Goal: Task Accomplishment & Management: Use online tool/utility

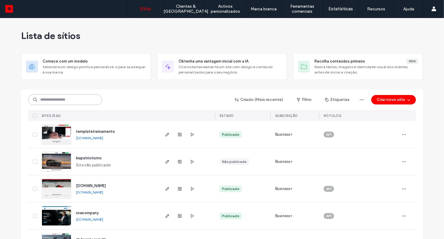
click at [79, 101] on input at bounding box center [65, 100] width 74 height 11
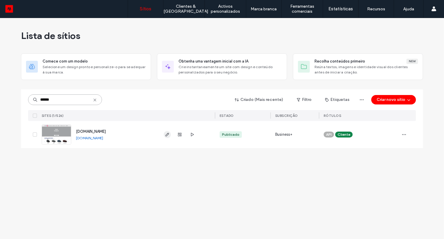
type input "******"
click at [169, 136] on icon "button" at bounding box center [167, 134] width 5 height 5
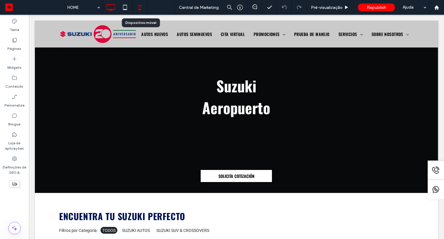
click at [140, 8] on icon at bounding box center [140, 7] width 12 height 12
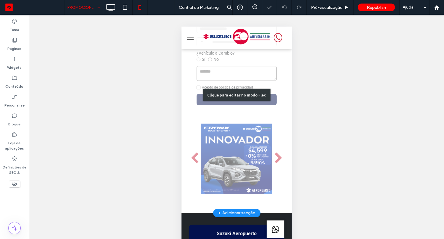
scroll to position [146, 0]
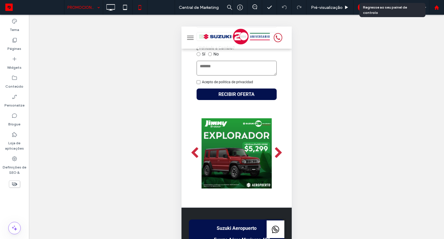
click at [437, 9] on use at bounding box center [436, 7] width 4 height 4
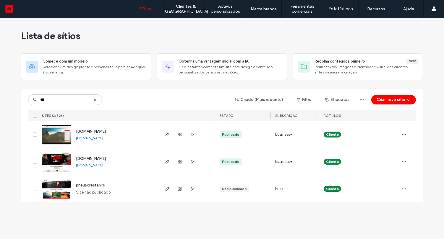
click at [48, 103] on input "***" at bounding box center [65, 100] width 74 height 11
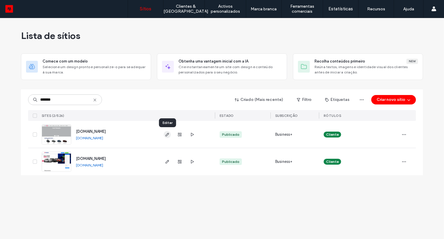
type input "*******"
click at [168, 135] on icon "button" at bounding box center [167, 134] width 5 height 5
type input "*******"
click at [166, 136] on icon "button" at bounding box center [167, 134] width 5 height 5
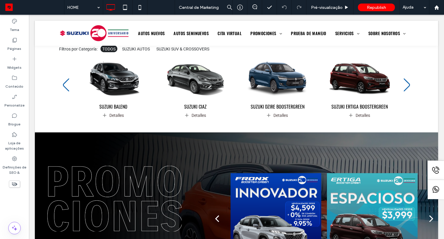
scroll to position [233, 0]
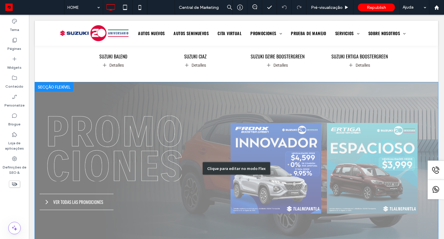
click at [314, 148] on div "Clique para editar no modo Flex" at bounding box center [236, 168] width 403 height 172
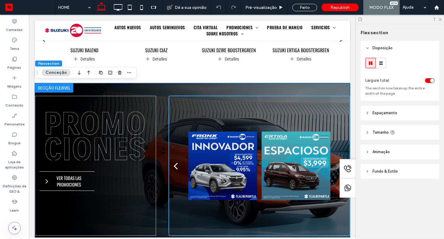
click at [262, 156] on div at bounding box center [295, 166] width 69 height 140
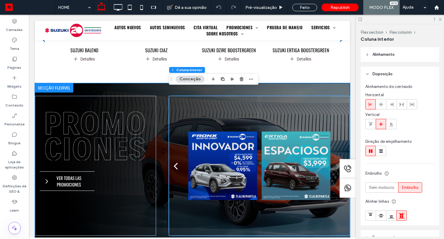
type input "**"
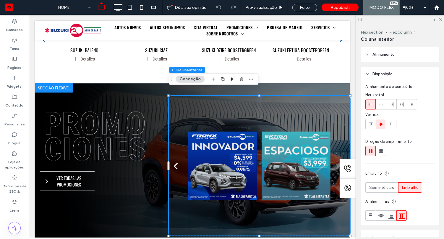
click at [275, 154] on div at bounding box center [295, 166] width 69 height 140
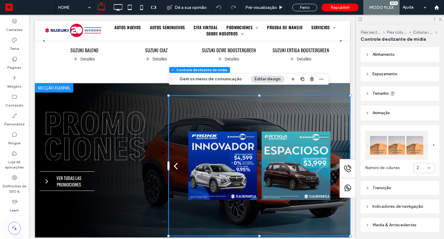
click at [275, 154] on div at bounding box center [295, 166] width 69 height 140
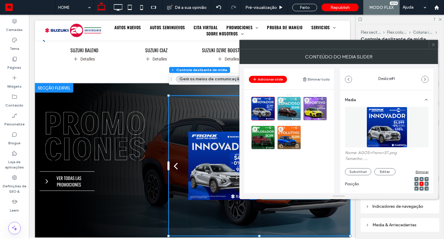
click at [297, 138] on div "5" at bounding box center [289, 138] width 24 height 24
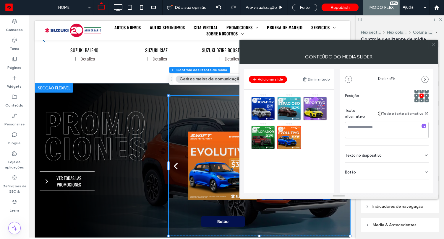
click at [380, 174] on div "Botão" at bounding box center [387, 171] width 84 height 17
click at [421, 186] on use at bounding box center [423, 185] width 5 height 4
click at [262, 137] on div "4" at bounding box center [263, 138] width 24 height 24
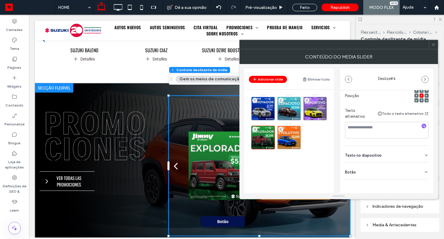
click at [424, 171] on icon at bounding box center [426, 172] width 5 height 5
click at [422, 183] on icon at bounding box center [423, 184] width 5 height 5
click at [313, 110] on div "3" at bounding box center [315, 109] width 24 height 24
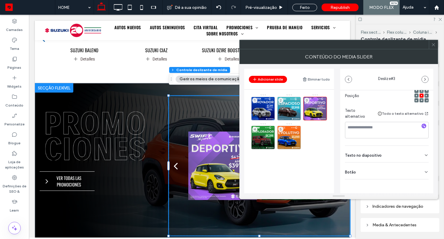
click at [420, 169] on div "Botão" at bounding box center [387, 171] width 84 height 17
click at [285, 109] on div "2" at bounding box center [289, 109] width 24 height 24
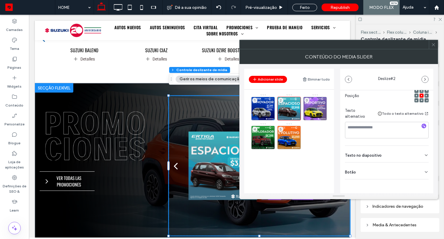
click at [416, 174] on div "Botão" at bounding box center [387, 171] width 84 height 17
click at [259, 108] on div "1" at bounding box center [263, 109] width 24 height 24
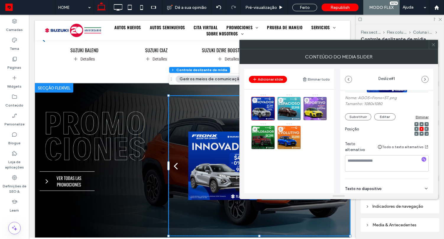
scroll to position [86, 0]
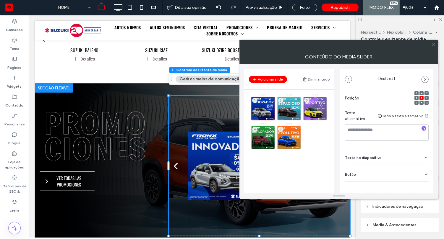
click at [418, 177] on div "Botão" at bounding box center [387, 173] width 84 height 17
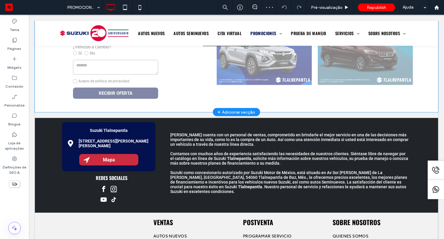
click at [265, 70] on div "Clique para editar no modo Flex" at bounding box center [236, 39] width 403 height 145
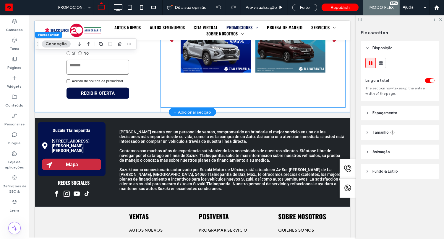
click at [224, 64] on div at bounding box center [215, 37] width 70 height 140
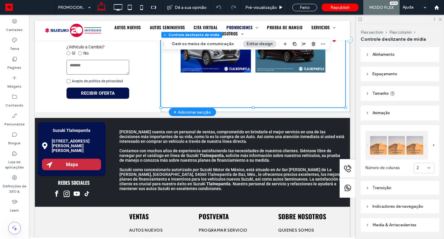
click at [205, 54] on div at bounding box center [215, 37] width 70 height 140
click at [205, 48] on div "Flex section Flex column Controle deslizante de mídia Gerir os meios de comunic…" at bounding box center [245, 43] width 169 height 11
click at [205, 45] on button "Gerir os meios de comunicação" at bounding box center [203, 43] width 70 height 7
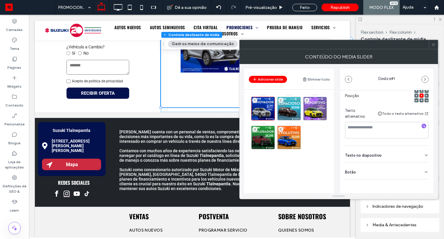
click at [371, 169] on div "Botão" at bounding box center [387, 171] width 84 height 17
click at [293, 142] on div "5" at bounding box center [289, 138] width 24 height 24
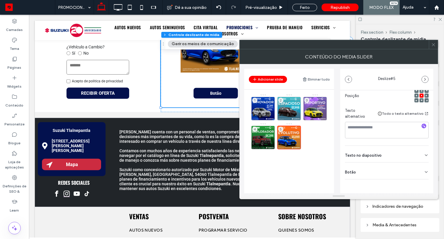
click at [407, 175] on div "Botão" at bounding box center [387, 171] width 84 height 17
click at [423, 185] on button at bounding box center [423, 184] width 11 height 10
click at [262, 136] on div "4" at bounding box center [263, 138] width 24 height 24
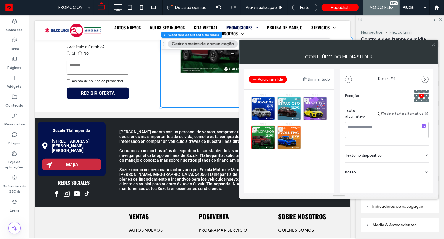
click at [391, 164] on div "Botão" at bounding box center [387, 171] width 84 height 17
click at [310, 108] on div "3" at bounding box center [315, 109] width 24 height 24
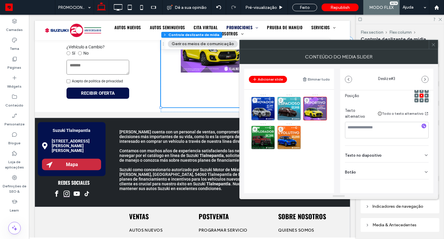
click at [390, 160] on div "Texto no diapositivo" at bounding box center [387, 154] width 84 height 17
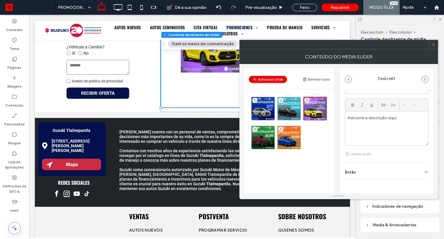
click at [388, 171] on div "Botão" at bounding box center [387, 171] width 84 height 17
click at [285, 111] on div "2" at bounding box center [289, 109] width 24 height 24
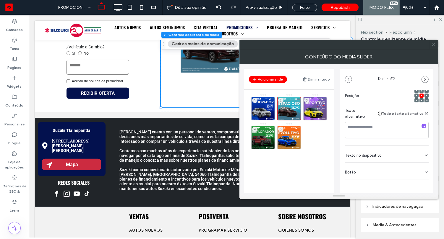
click at [411, 170] on div "Botão" at bounding box center [387, 171] width 84 height 17
click at [267, 106] on div "1" at bounding box center [263, 109] width 24 height 24
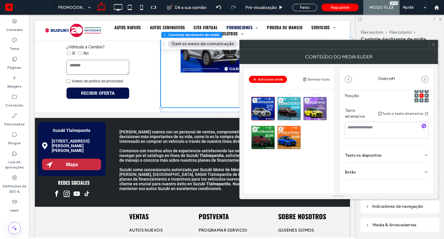
click at [392, 173] on div "Botão" at bounding box center [387, 171] width 84 height 17
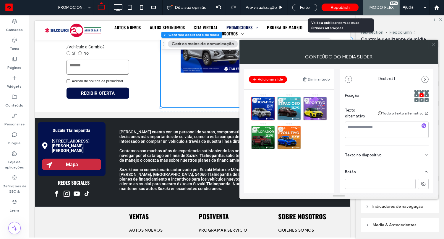
click at [338, 5] on span "Republish" at bounding box center [339, 7] width 19 height 5
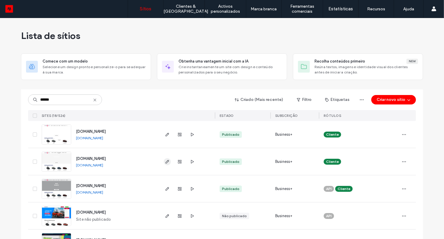
type input "******"
click at [165, 162] on icon "button" at bounding box center [167, 162] width 5 height 5
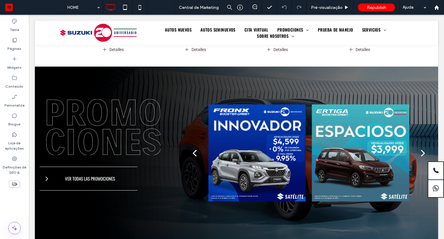
scroll to position [268, 0]
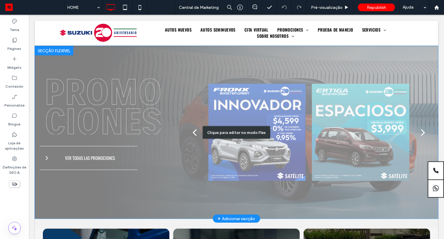
click at [426, 118] on div "Clique para editar no modo Flex" at bounding box center [236, 132] width 403 height 173
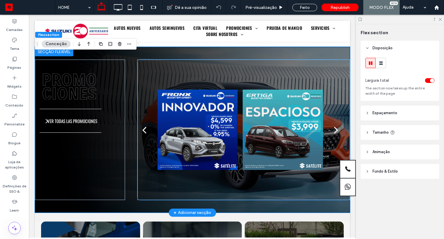
click at [335, 124] on div "next" at bounding box center [336, 130] width 4 height 12
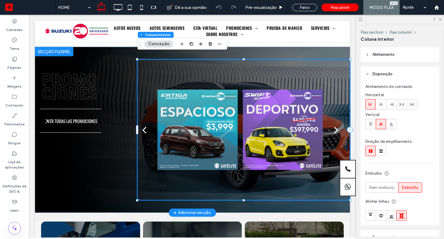
click at [335, 124] on div "next" at bounding box center [336, 130] width 4 height 12
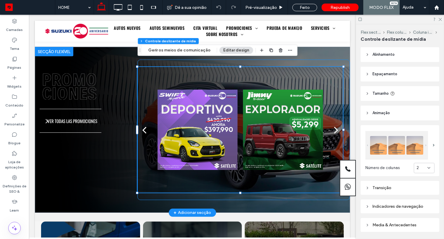
click at [335, 124] on div "next" at bounding box center [336, 130] width 4 height 12
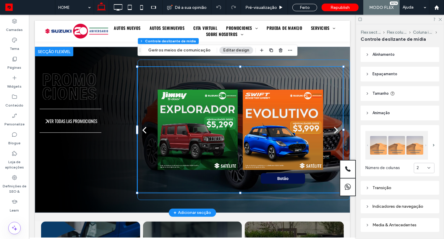
click at [294, 133] on div at bounding box center [282, 130] width 80 height 126
click at [293, 133] on div at bounding box center [282, 130] width 80 height 126
click at [269, 122] on div at bounding box center [282, 130] width 80 height 126
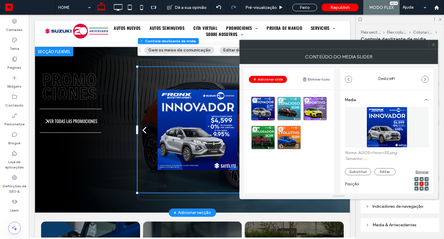
click at [286, 137] on div "5" at bounding box center [289, 138] width 24 height 24
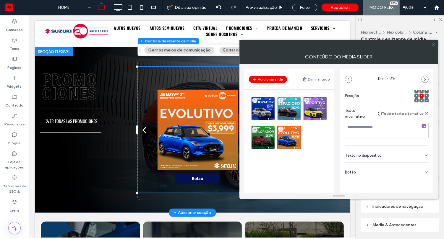
click at [419, 173] on div "Botão" at bounding box center [387, 171] width 84 height 17
click at [422, 187] on icon at bounding box center [423, 184] width 5 height 5
click at [267, 135] on div "4" at bounding box center [263, 138] width 24 height 24
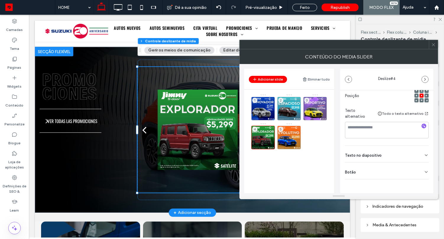
click at [401, 172] on div "Botão" at bounding box center [387, 171] width 84 height 17
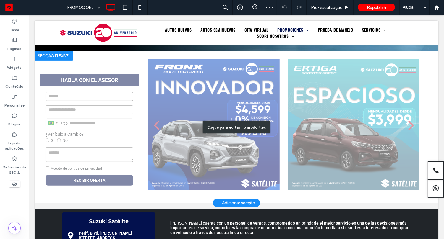
click at [333, 105] on div "Clique para editar no modo Flex" at bounding box center [236, 127] width 403 height 152
click at [333, 105] on div at bounding box center [284, 125] width 280 height 132
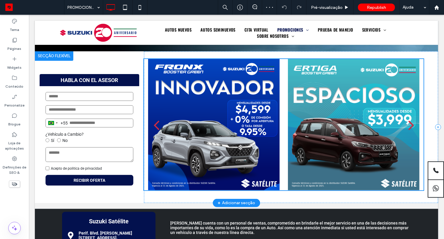
scroll to position [173, 0]
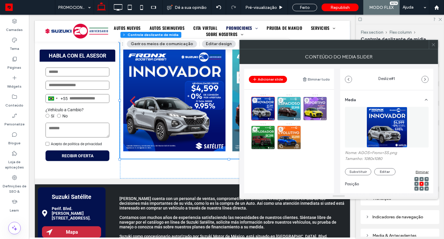
click at [291, 135] on div "5" at bounding box center [289, 138] width 24 height 24
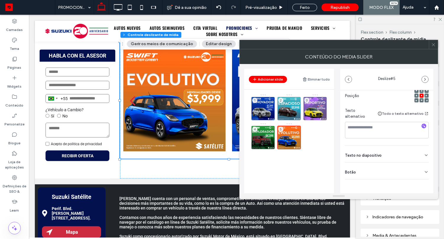
click at [395, 172] on div "Botão" at bounding box center [387, 171] width 84 height 17
click at [267, 134] on div "4" at bounding box center [263, 138] width 24 height 24
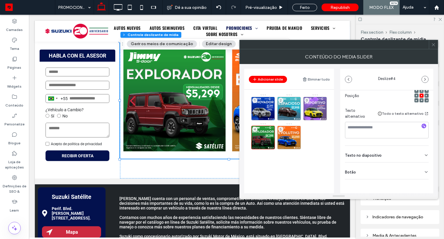
click at [413, 177] on div "Botão" at bounding box center [387, 171] width 84 height 17
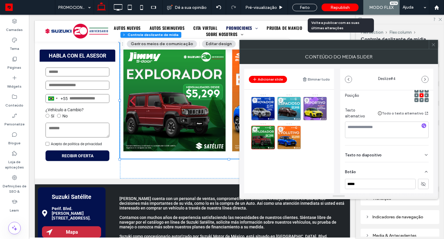
click at [336, 11] on div "Republish" at bounding box center [340, 7] width 37 height 15
click at [336, 8] on span "Republish" at bounding box center [339, 7] width 19 height 5
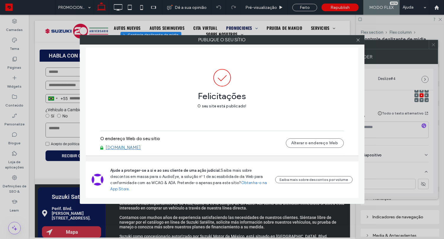
click at [437, 5] on div "Publique o seu sítio Felicitações O seu site está publicado! O endereço Web do …" at bounding box center [222, 119] width 444 height 239
click at [437, 8] on div "Publique o seu sítio Felicitações O seu site está publicado! O endereço Web do …" at bounding box center [222, 119] width 444 height 239
click at [359, 38] on icon at bounding box center [358, 40] width 4 height 4
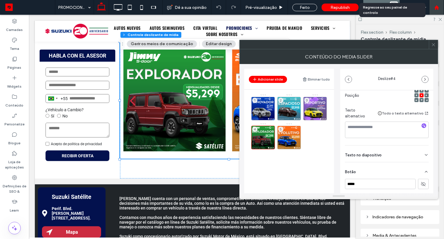
click at [437, 10] on div at bounding box center [436, 7] width 15 height 15
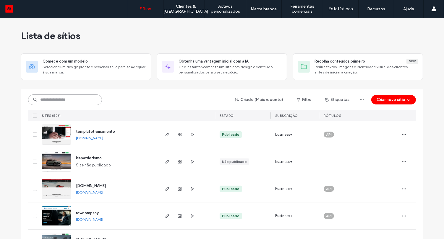
click at [88, 99] on input at bounding box center [65, 100] width 74 height 11
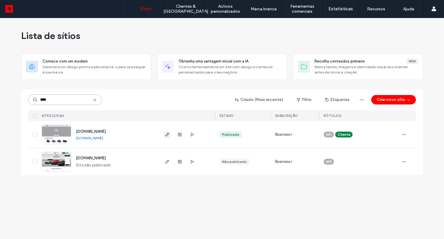
type input "****"
click at [168, 135] on icon "button" at bounding box center [167, 134] width 5 height 5
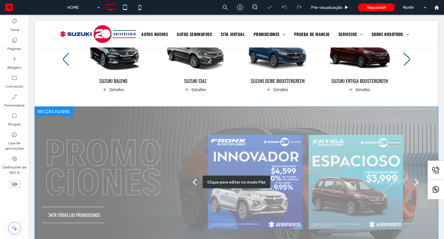
scroll to position [219, 0]
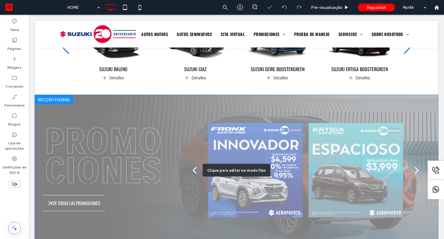
click at [342, 163] on div "Clique para editar no modo Flex" at bounding box center [236, 170] width 403 height 150
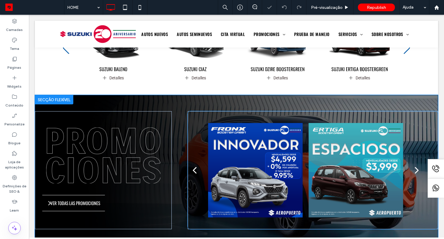
click at [427, 163] on div at bounding box center [435, 169] width 16 height 20
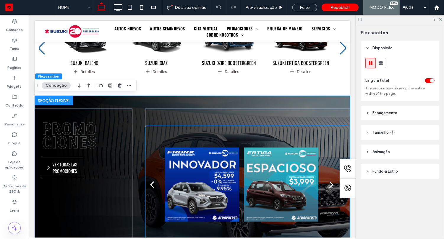
click at [269, 171] on div at bounding box center [281, 185] width 74 height 118
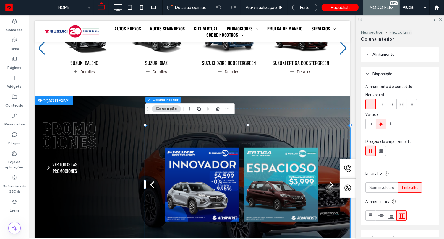
click at [269, 171] on div at bounding box center [281, 185] width 74 height 118
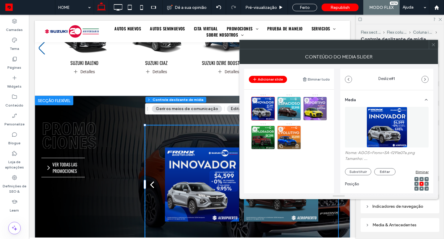
click at [283, 132] on div "5" at bounding box center [289, 138] width 24 height 24
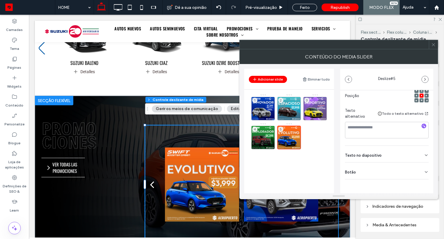
click at [385, 176] on div "Botão" at bounding box center [387, 171] width 84 height 17
click at [258, 134] on div "4" at bounding box center [263, 138] width 24 height 24
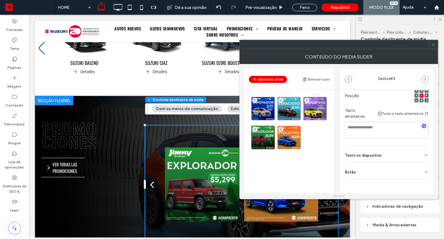
click at [401, 174] on div "Botão" at bounding box center [387, 171] width 84 height 17
click at [312, 106] on div "3" at bounding box center [315, 109] width 24 height 24
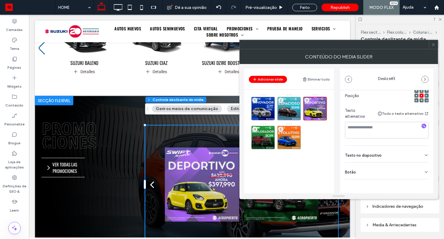
click at [412, 170] on div "Botão" at bounding box center [387, 171] width 84 height 17
click at [285, 106] on div "2" at bounding box center [289, 109] width 24 height 24
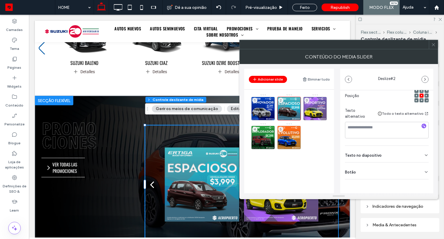
click at [395, 170] on div "Botão" at bounding box center [387, 171] width 84 height 17
click at [256, 105] on div "1" at bounding box center [263, 109] width 24 height 24
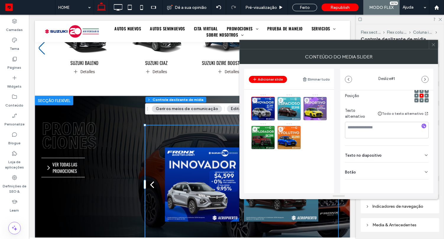
click at [361, 165] on div "Botão" at bounding box center [387, 171] width 84 height 17
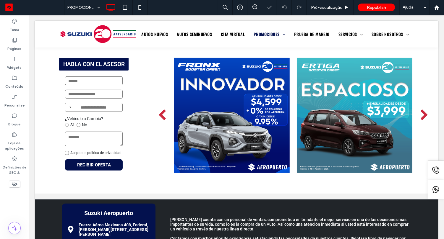
scroll to position [197, 0]
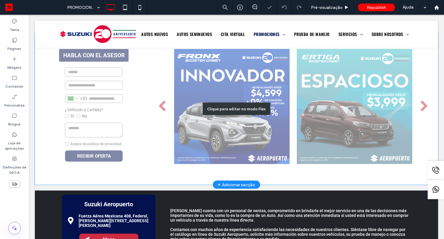
click at [264, 67] on div "Clique para editar no modo Flex" at bounding box center [236, 109] width 403 height 152
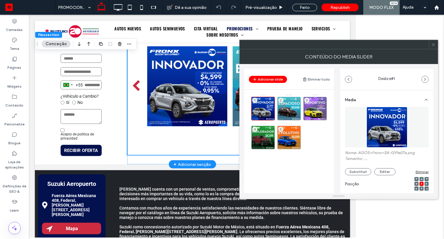
scroll to position [194, 0]
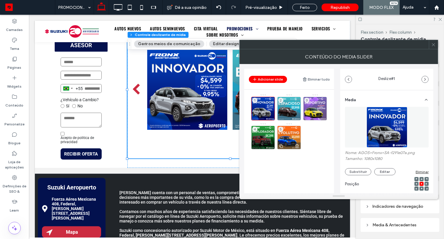
click at [285, 138] on div "5" at bounding box center [289, 138] width 24 height 24
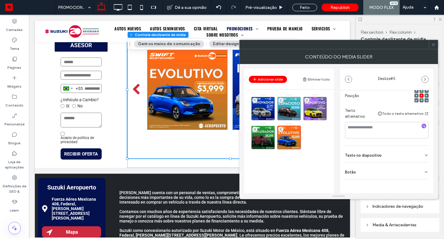
click at [416, 170] on div "Botão" at bounding box center [387, 171] width 84 height 17
click at [258, 137] on div "4" at bounding box center [263, 138] width 24 height 24
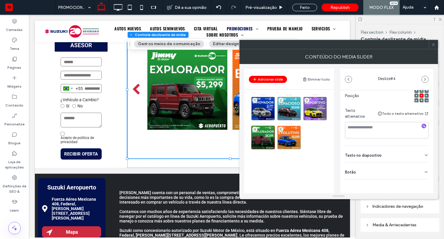
click at [381, 175] on div "Botão" at bounding box center [387, 171] width 84 height 17
click at [309, 106] on div "3" at bounding box center [315, 109] width 24 height 24
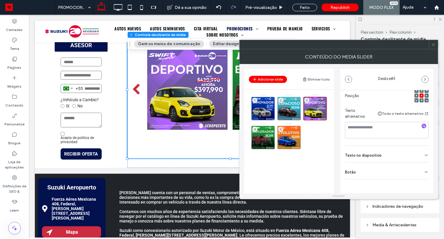
click at [378, 169] on div "Botão" at bounding box center [387, 171] width 84 height 17
click at [286, 104] on div "2" at bounding box center [289, 109] width 24 height 24
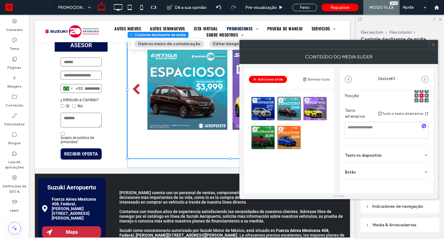
click at [383, 173] on div "Botão" at bounding box center [387, 171] width 84 height 17
click at [262, 109] on div "1" at bounding box center [263, 109] width 24 height 24
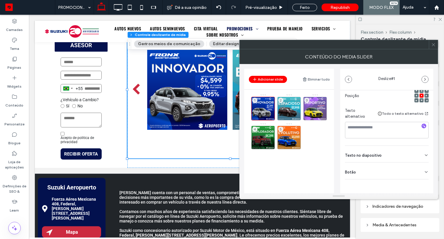
click at [392, 173] on div "Botão" at bounding box center [387, 171] width 84 height 17
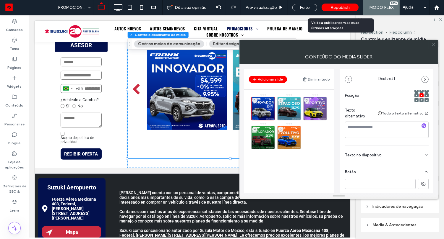
click at [348, 11] on div "Republish" at bounding box center [340, 7] width 37 height 15
click at [347, 8] on span "Republish" at bounding box center [339, 7] width 19 height 5
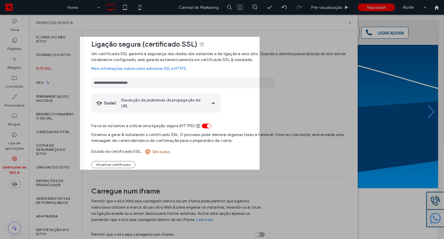
drag, startPoint x: 80, startPoint y: 37, endPoint x: 260, endPoint y: 171, distance: 224.1
click at [260, 171] on div "607 X 450" at bounding box center [222, 119] width 444 height 239
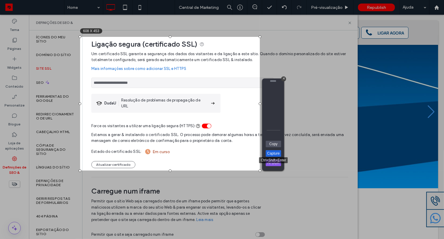
click at [270, 155] on link "Capture" at bounding box center [273, 153] width 15 height 7
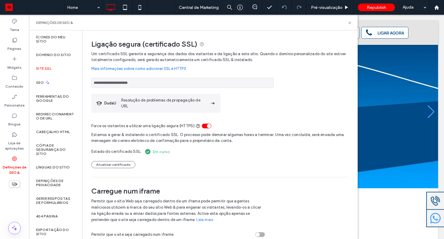
drag, startPoint x: 145, startPoint y: 84, endPoint x: 85, endPoint y: 82, distance: 59.7
click at [85, 82] on div "**********" at bounding box center [217, 136] width 270 height 212
